Goal: Feedback & Contribution: Submit feedback/report problem

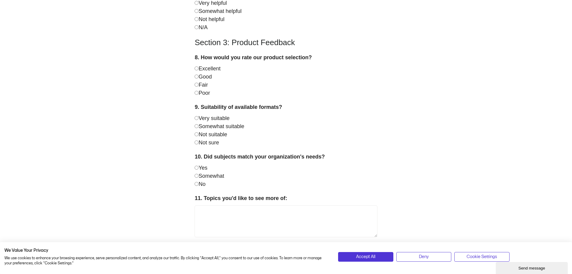
scroll to position [390, 0]
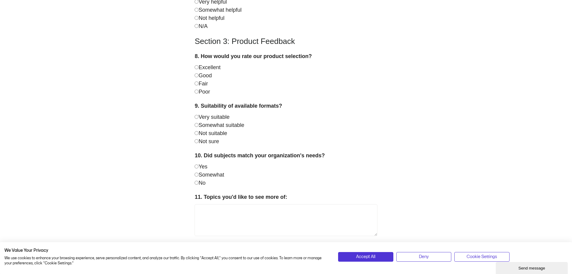
click at [207, 67] on label "Excellent" at bounding box center [208, 67] width 26 height 6
click at [222, 119] on label "Very suitable" at bounding box center [212, 117] width 35 height 6
click at [208, 176] on label "Somewhat" at bounding box center [209, 174] width 29 height 6
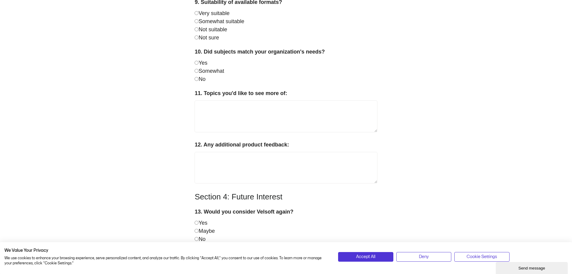
scroll to position [510, 0]
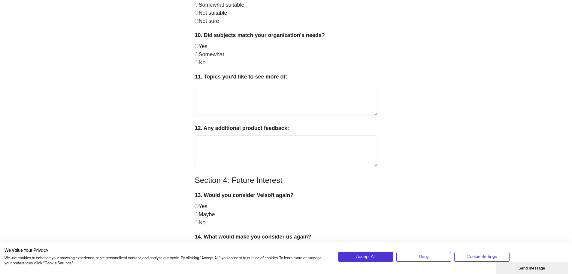
click at [199, 207] on label "Yes" at bounding box center [201, 206] width 13 height 6
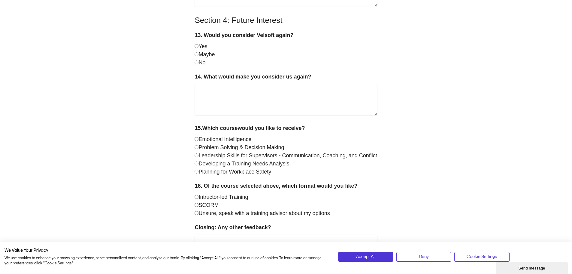
scroll to position [691, 0]
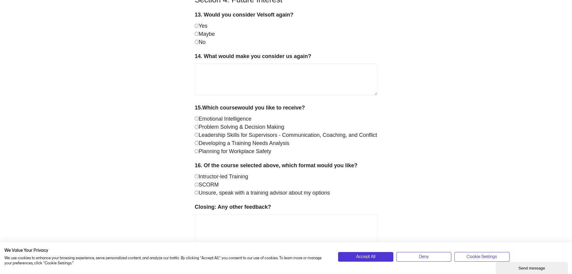
click at [236, 119] on label "Emotional Intelligence" at bounding box center [223, 119] width 57 height 6
click at [214, 186] on label "SCORM" at bounding box center [207, 184] width 24 height 6
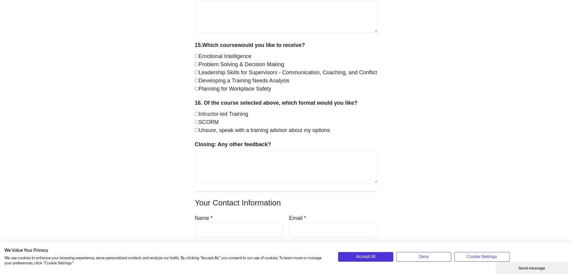
scroll to position [757, 0]
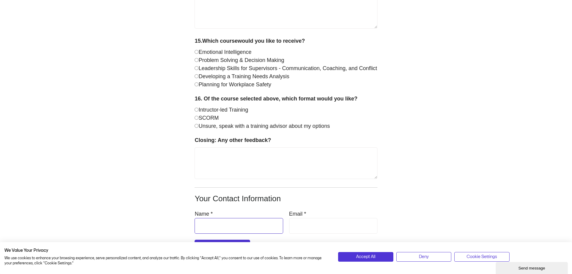
click at [258, 226] on input "Name *" at bounding box center [239, 226] width 88 height 16
type input "*****"
click at [304, 223] on input "Email *" at bounding box center [333, 226] width 88 height 16
type input "**********"
click at [240, 240] on div "| We Value Your Privacy We use cookies to enhance your browsing experience, ser…" at bounding box center [286, 253] width 572 height 39
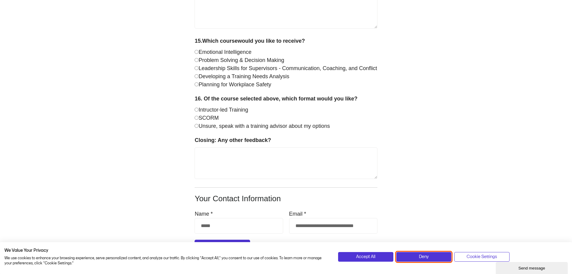
click at [411, 255] on button "Deny" at bounding box center [423, 257] width 55 height 10
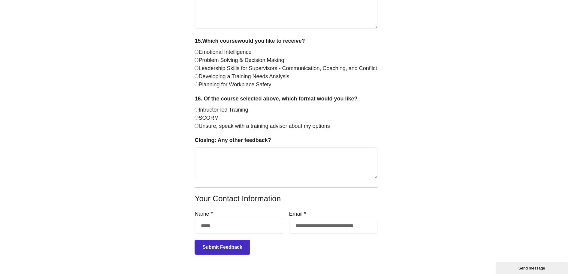
click at [231, 246] on button "Submit Feedback" at bounding box center [222, 246] width 55 height 15
